Goal: Check status: Check status

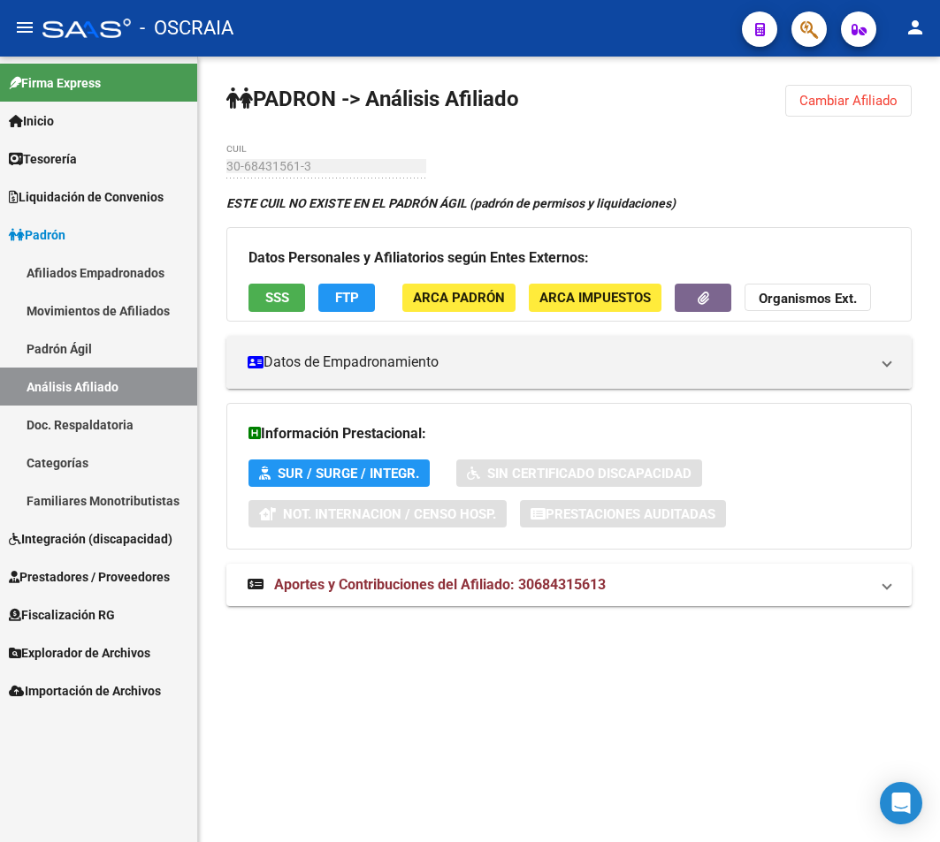
click at [445, 297] on span "ARCA Padrón" at bounding box center [459, 299] width 92 height 16
click at [122, 375] on link "Análisis Afiliado" at bounding box center [98, 387] width 197 height 38
click at [431, 206] on strong "ESTE CUIL NO EXISTE EN EL PADRÓN ÁGIL (padrón de permisos y liquidaciones)" at bounding box center [450, 203] width 449 height 14
click at [72, 357] on link "Padrón Ágil" at bounding box center [98, 349] width 197 height 38
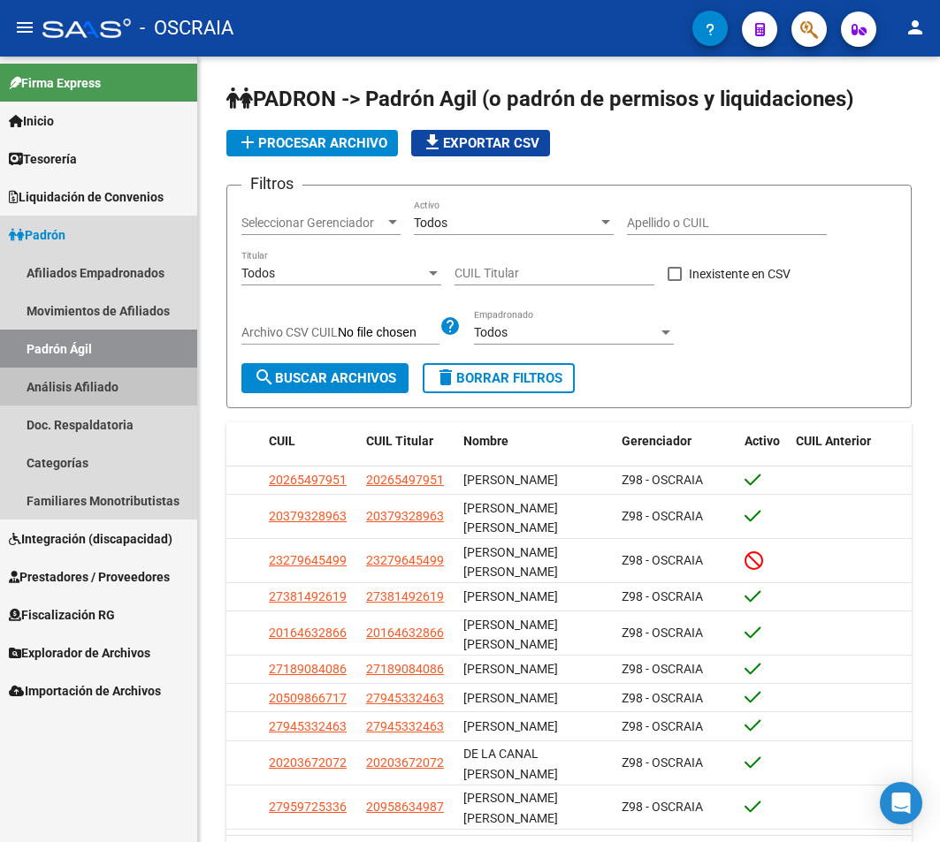
click at [80, 386] on link "Análisis Afiliado" at bounding box center [98, 387] width 197 height 38
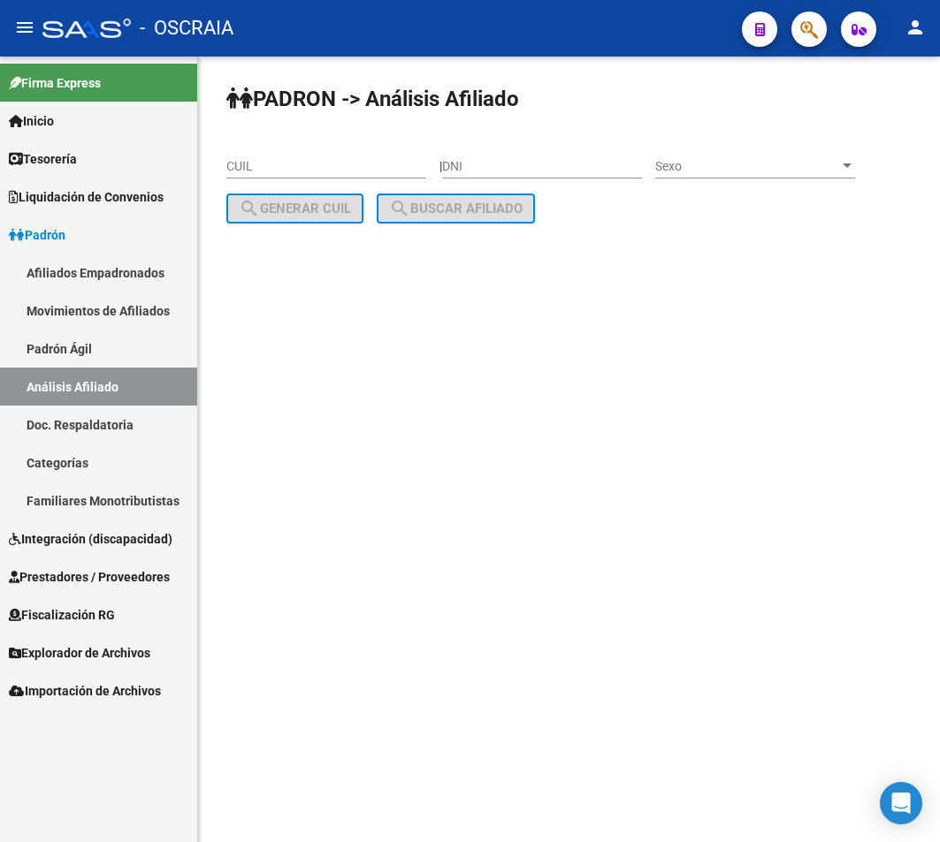
click at [294, 141] on div "PADRON -> Análisis Afiliado CUIL | DNI Sexo Sexo search Generar CUIL search Bus…" at bounding box center [569, 169] width 742 height 224
click at [297, 172] on input "CUIL" at bounding box center [326, 166] width 200 height 15
paste input "30-68431561-3"
type input "30-68431561-3"
click at [459, 191] on div "PADRON -> Análisis Afiliado 30-68431561-3 CUIL | DNI Sexo Sexo search Generar C…" at bounding box center [569, 169] width 742 height 224
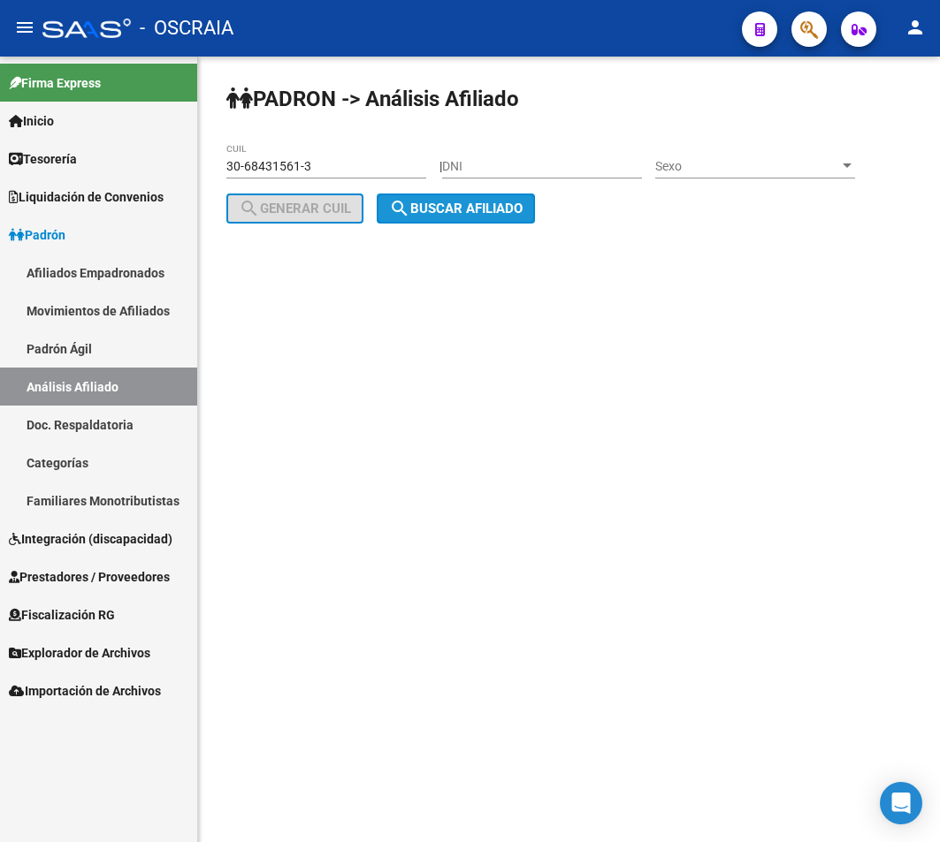
click at [457, 204] on span "search Buscar afiliado" at bounding box center [455, 209] width 133 height 16
